Goal: Task Accomplishment & Management: Use online tool/utility

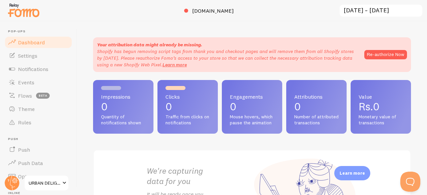
scroll to position [93, 0]
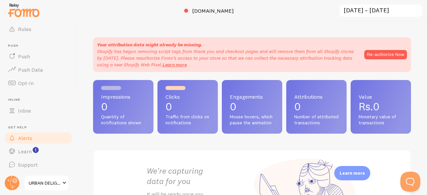
click at [39, 140] on link "Alerts" at bounding box center [38, 137] width 69 height 13
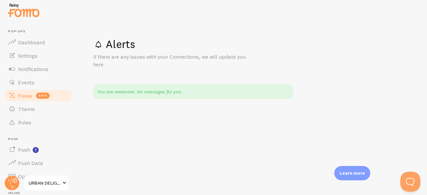
scroll to position [93, 0]
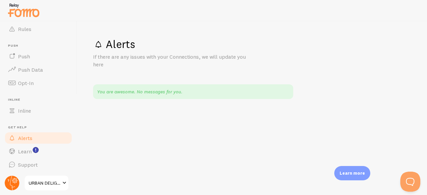
click at [11, 181] on circle at bounding box center [12, 183] width 15 height 15
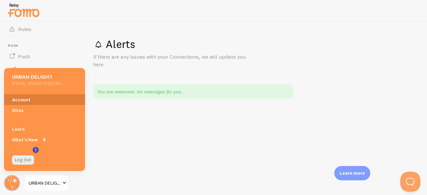
click at [25, 100] on link "Account" at bounding box center [44, 99] width 81 height 11
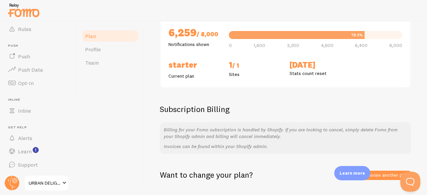
scroll to position [85, 0]
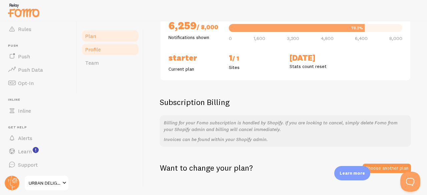
click at [101, 44] on link "Profile" at bounding box center [110, 49] width 58 height 13
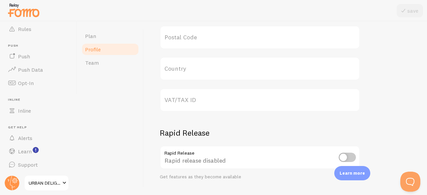
scroll to position [376, 0]
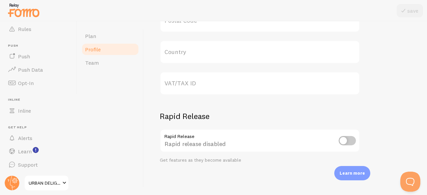
click at [64, 186] on span at bounding box center [64, 183] width 8 height 8
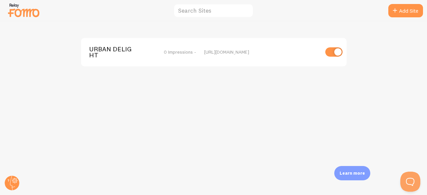
click at [342, 54] on input "checkbox" at bounding box center [333, 51] width 17 height 9
checkbox input "false"
click at [18, 9] on img at bounding box center [23, 10] width 33 height 17
click at [23, 14] on img at bounding box center [23, 10] width 33 height 17
click at [13, 178] on circle at bounding box center [12, 183] width 15 height 15
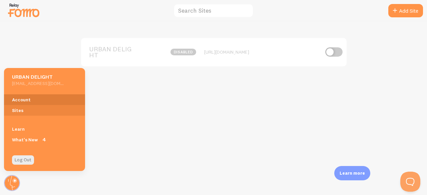
click at [22, 96] on link "Account" at bounding box center [44, 99] width 81 height 11
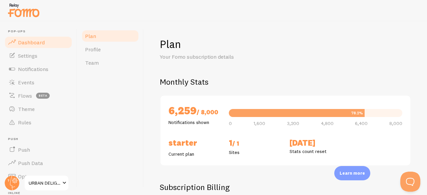
click at [36, 44] on span "Dashboard" at bounding box center [31, 42] width 27 height 7
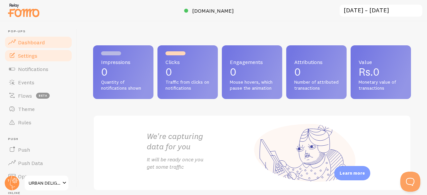
click at [25, 58] on span "Settings" at bounding box center [27, 55] width 19 height 7
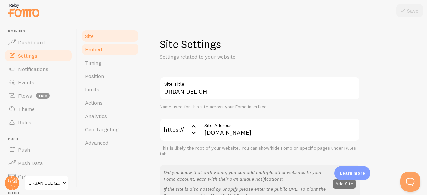
click at [99, 48] on span "Embed" at bounding box center [93, 49] width 17 height 7
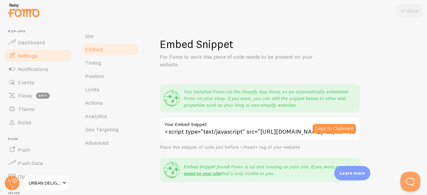
click at [234, 124] on label "Your Embed Snippet" at bounding box center [260, 122] width 200 height 11
click at [234, 124] on input "<script type="text/javascript" src="[URL][DOMAIN_NAME]" async></script>" at bounding box center [260, 128] width 200 height 23
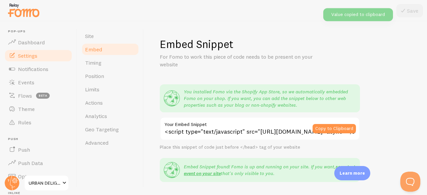
click at [234, 124] on label "Your Embed Snippet" at bounding box center [260, 122] width 200 height 11
click at [234, 124] on input "<script type="text/javascript" src="[URL][DOMAIN_NAME]" async></script>" at bounding box center [260, 128] width 200 height 23
copy div
